Goal: Transaction & Acquisition: Purchase product/service

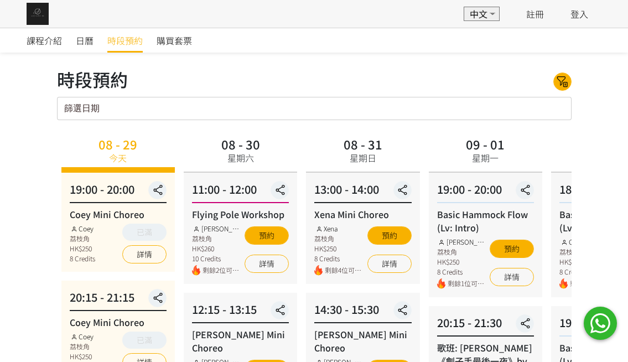
scroll to position [37, 0]
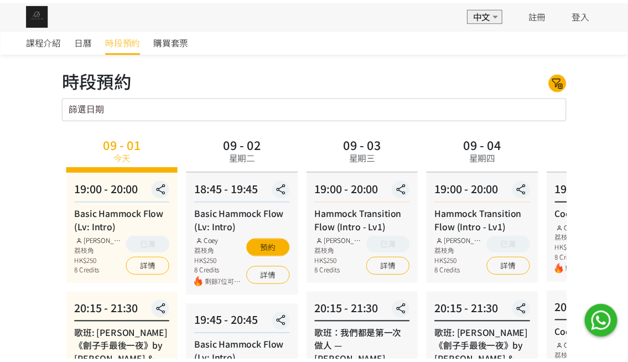
scroll to position [37, 0]
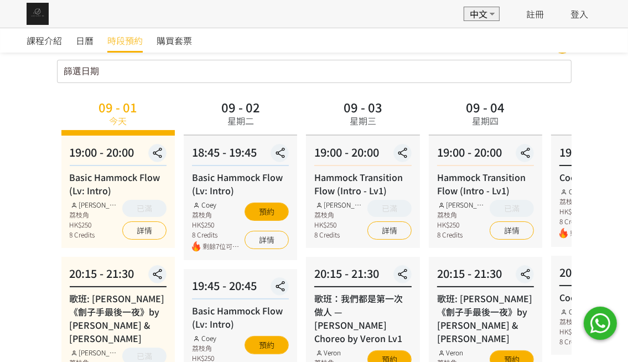
click at [32, 22] on img at bounding box center [38, 14] width 22 height 22
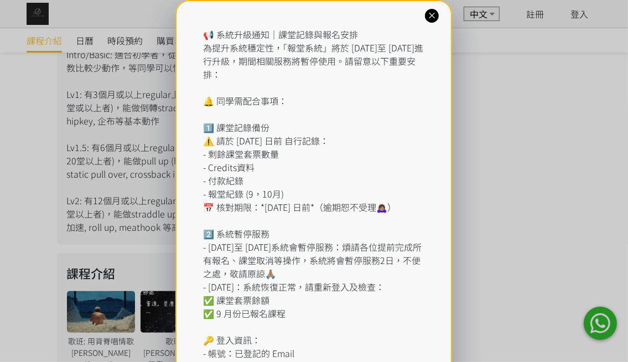
scroll to position [581, 0]
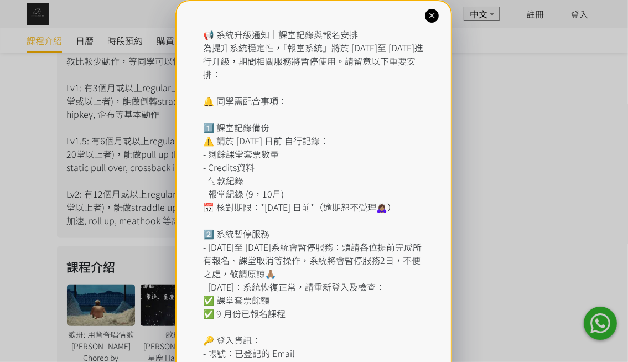
click at [427, 17] on icon at bounding box center [432, 16] width 11 height 11
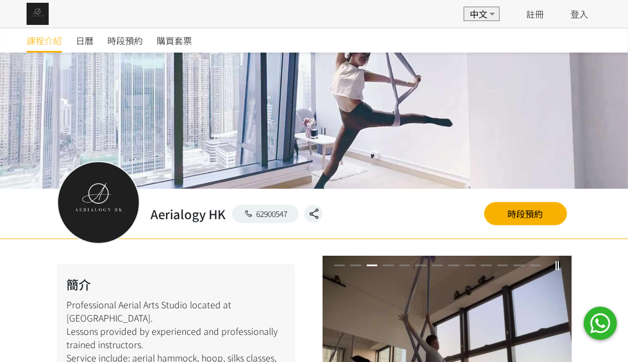
scroll to position [0, 0]
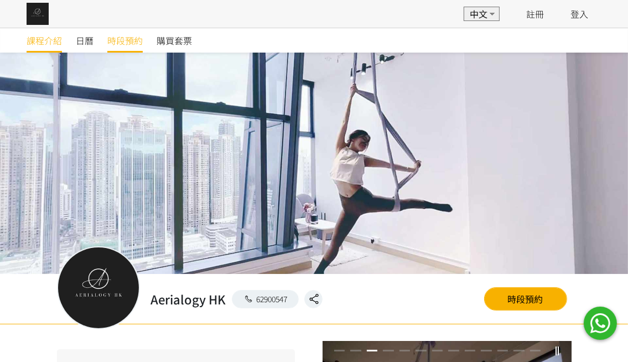
click at [122, 29] on link "時段預約" at bounding box center [124, 40] width 35 height 24
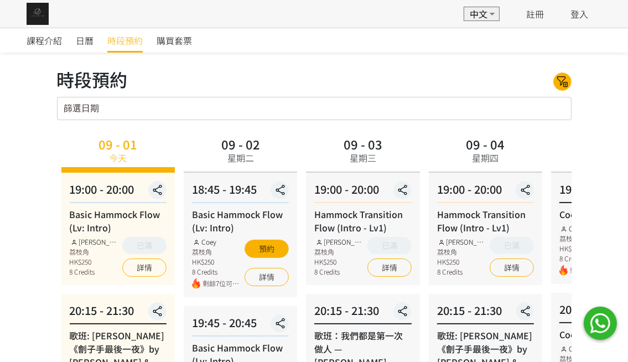
click at [518, 100] on input "篩選日期" at bounding box center [314, 108] width 515 height 23
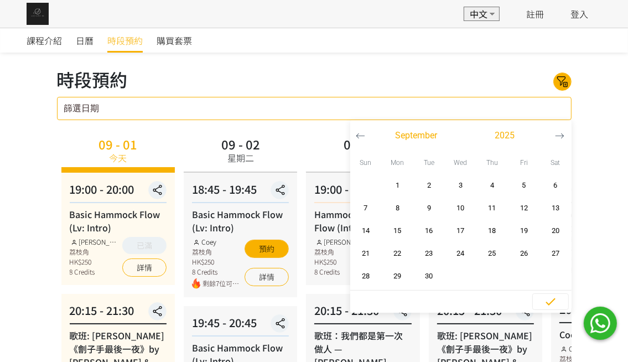
click at [556, 133] on icon "button" at bounding box center [559, 135] width 9 height 9
click at [488, 180] on span "2" at bounding box center [492, 185] width 25 height 11
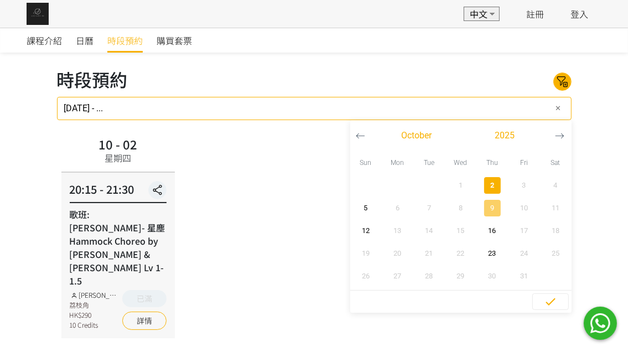
click at [493, 208] on span "9" at bounding box center [492, 208] width 25 height 11
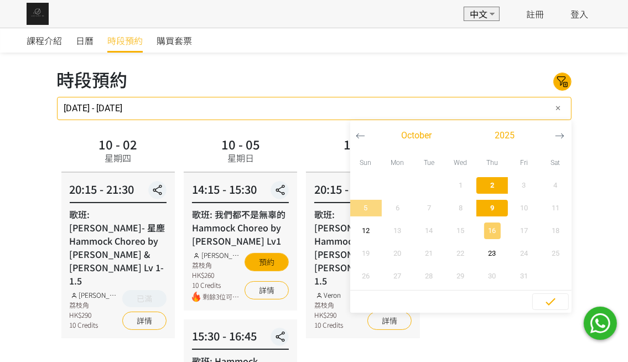
click at [491, 229] on span "16" at bounding box center [492, 230] width 25 height 11
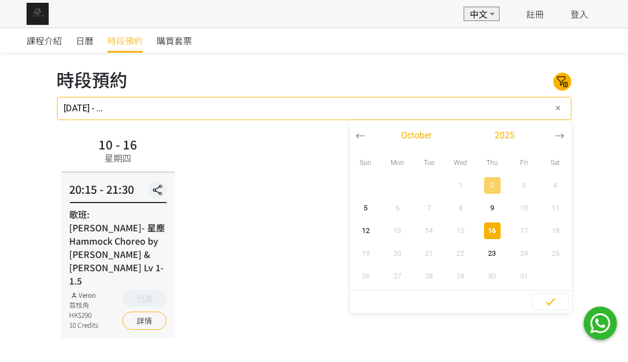
click at [499, 193] on button "2" at bounding box center [493, 185] width 32 height 23
click at [491, 243] on button "23" at bounding box center [493, 253] width 32 height 23
type input "2025-10-02 - 2025-10-23"
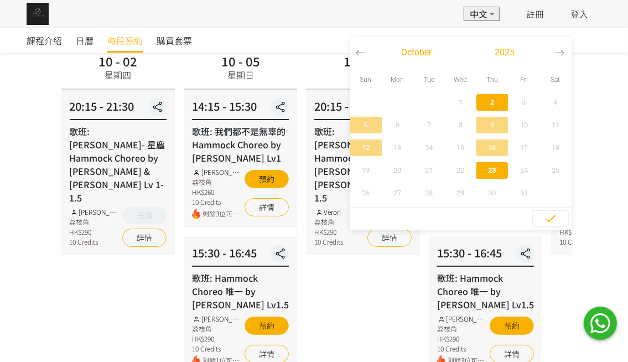
scroll to position [156, 0]
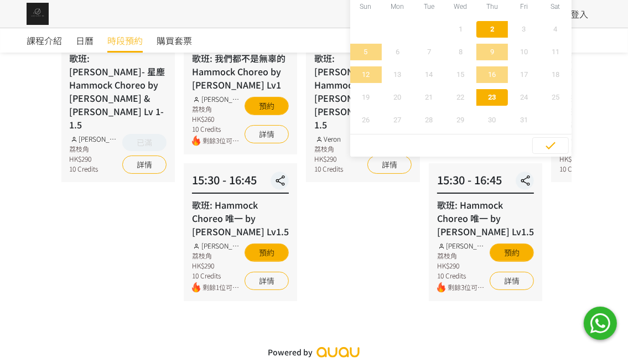
click at [344, 295] on div "10 - 09 星期四 20:15 - 21:30 歌班: 周國賢 - 星塵 Hammock Choreo by Rachel & Veron Lv 1-1.…" at bounding box center [363, 139] width 122 height 324
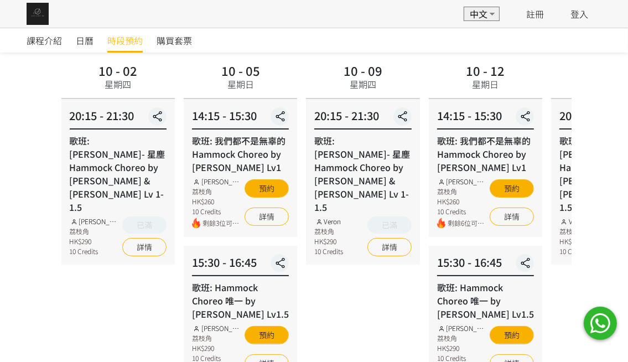
scroll to position [73, 0]
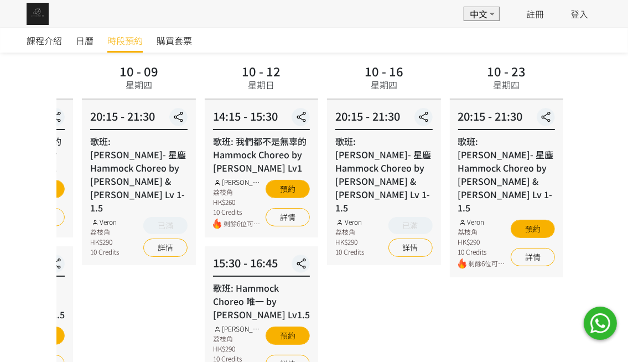
click at [140, 233] on div "10 - 09 星期四 20:15 - 21:30 歌班: 周國賢 - 星塵 Hammock Choreo by Rachel & Veron Lv 1-1.…" at bounding box center [139, 222] width 122 height 324
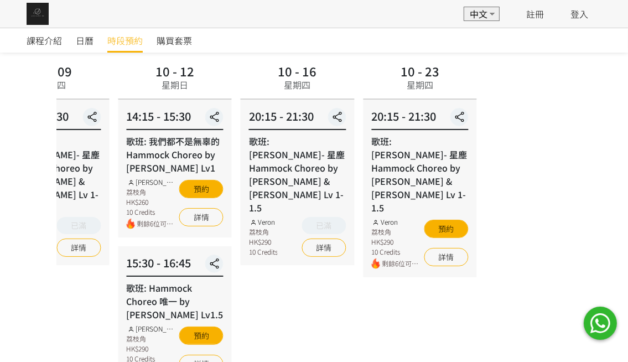
click at [231, 234] on div "10 - 02 星期四 20:15 - 21:30 歌班: 周國賢 - 星塵 Hammock Choreo by Rachel & Veron Lv 1-1.…" at bounding box center [3, 222] width 515 height 324
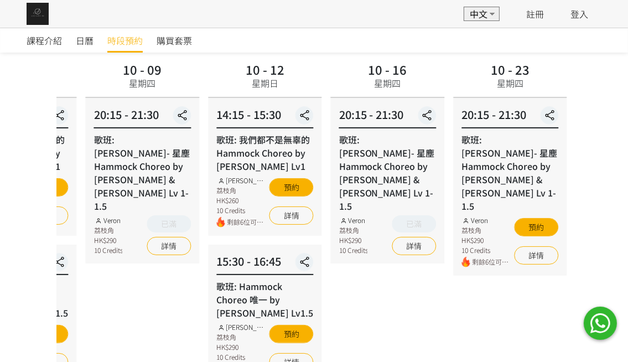
scroll to position [0, 0]
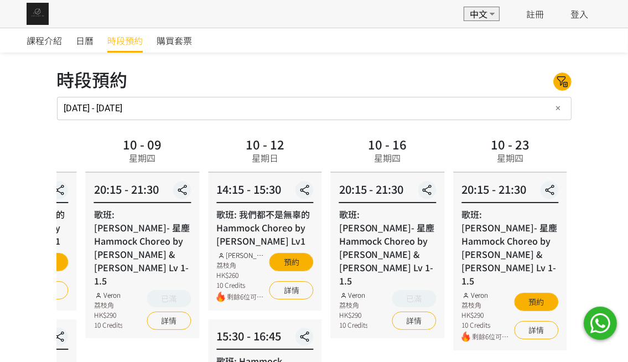
click at [562, 98] on input "2025-10-02 - 2025-10-23" at bounding box center [314, 108] width 515 height 23
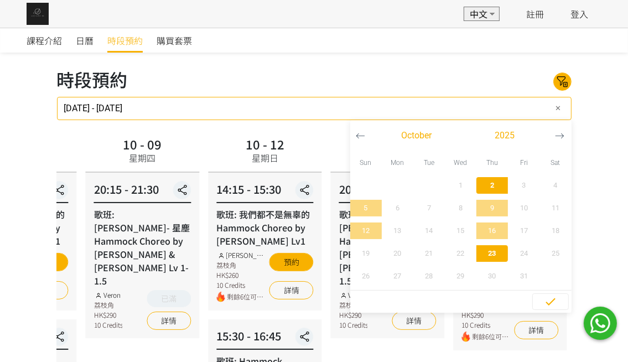
click at [400, 39] on div "課程介紹 日曆 時段預約 購買套票" at bounding box center [314, 40] width 575 height 24
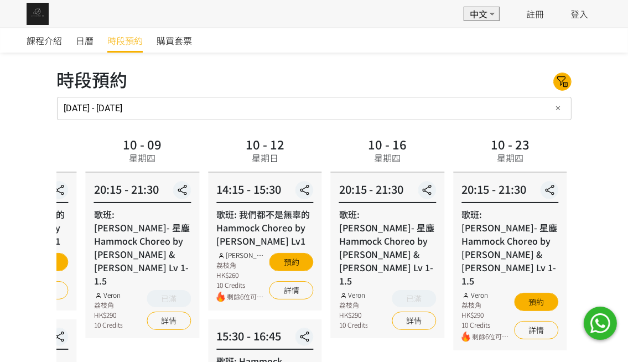
click at [400, 39] on div "課程介紹 日曆 時段預約 購買套票" at bounding box center [314, 40] width 575 height 24
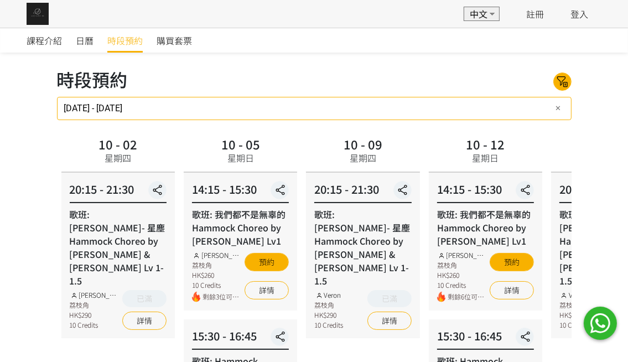
click at [319, 106] on input "2025-10-02 - 2025-10-23" at bounding box center [314, 108] width 515 height 23
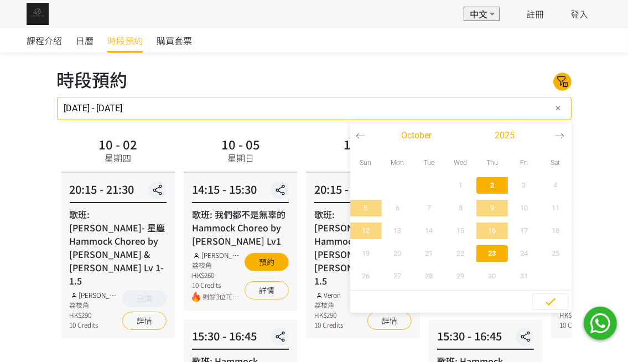
click at [317, 78] on div "時段預約 所有課程 所有課程 Basic Hammock Flow (Lv: Intro) 歌班: 麥浚龍《劊子手最後一夜》by Rachel & Veron…" at bounding box center [314, 81] width 515 height 31
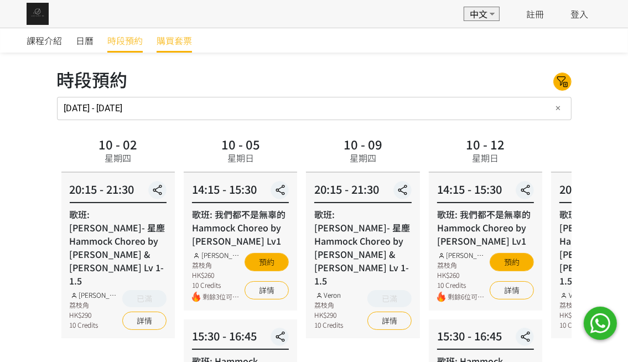
click at [179, 42] on span "購買套票" at bounding box center [174, 40] width 35 height 13
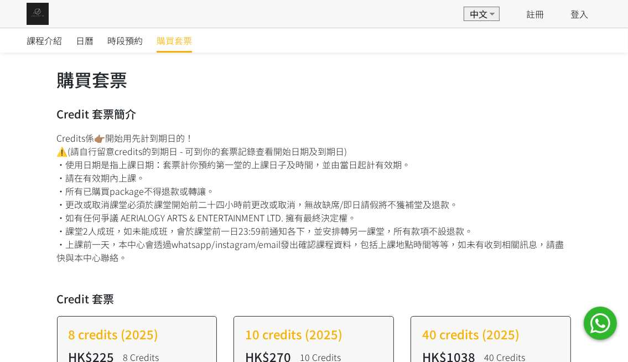
scroll to position [300, 0]
